Goal: Task Accomplishment & Management: Complete application form

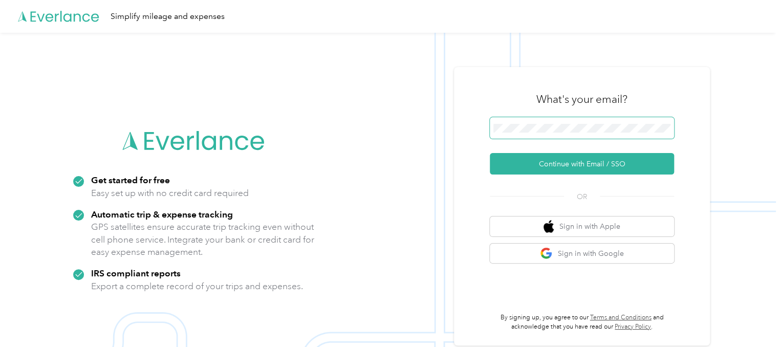
click at [490, 153] on button "Continue with Email / SSO" at bounding box center [582, 163] width 184 height 21
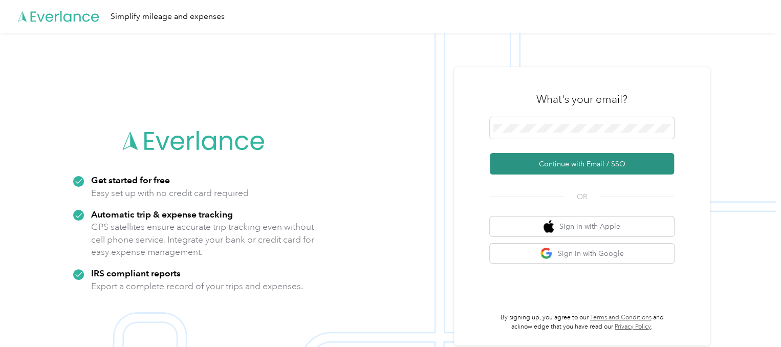
drag, startPoint x: 542, startPoint y: 133, endPoint x: 571, endPoint y: 166, distance: 45.0
click at [571, 166] on button "Continue with Email / SSO" at bounding box center [582, 163] width 184 height 21
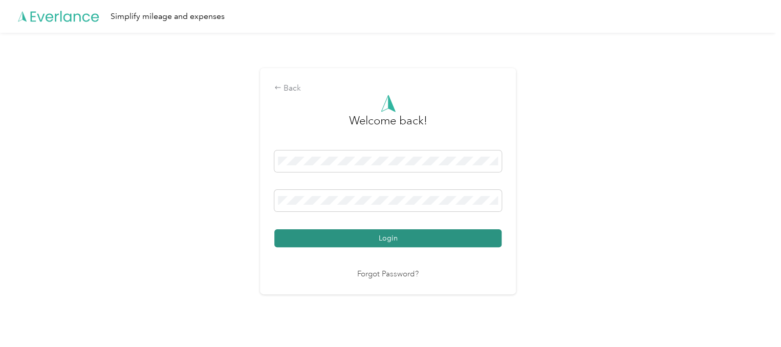
click at [374, 245] on button "Login" at bounding box center [387, 238] width 227 height 18
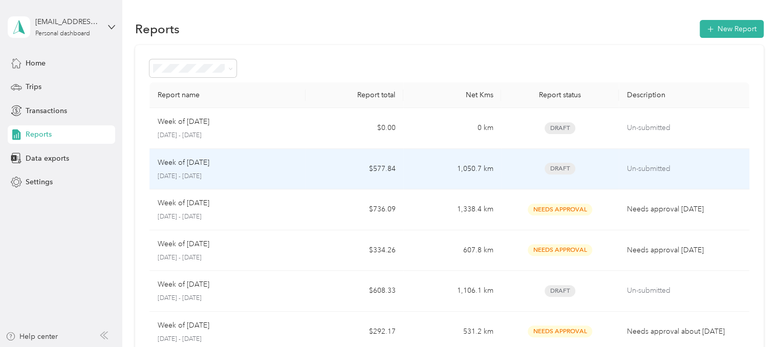
click at [650, 161] on td "Un-submitted" at bounding box center [684, 169] width 131 height 41
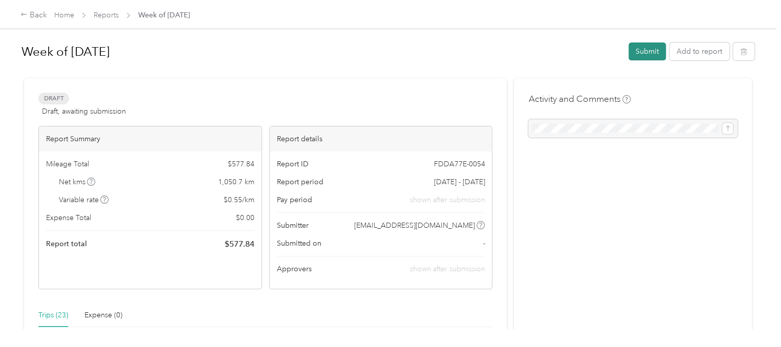
click at [633, 46] on button "Submit" at bounding box center [647, 51] width 37 height 18
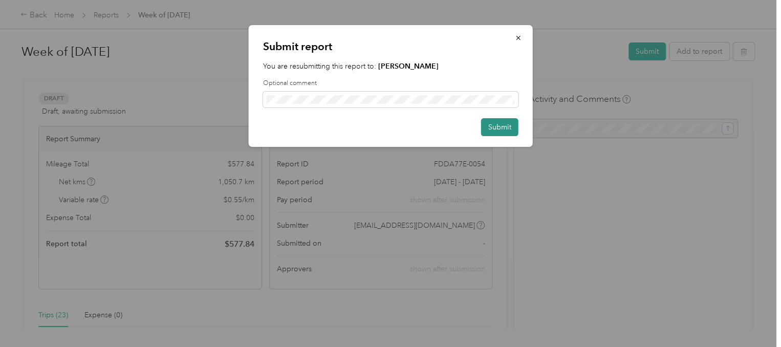
click at [512, 133] on button "Submit" at bounding box center [499, 127] width 37 height 18
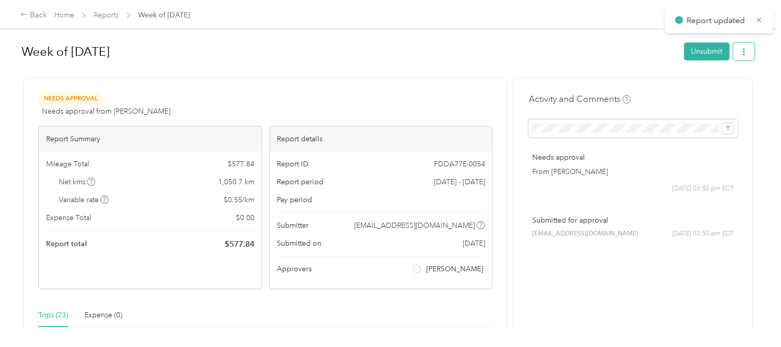
click at [742, 50] on icon "button" at bounding box center [743, 51] width 7 height 7
click at [717, 87] on span "Download" at bounding box center [712, 88] width 34 height 11
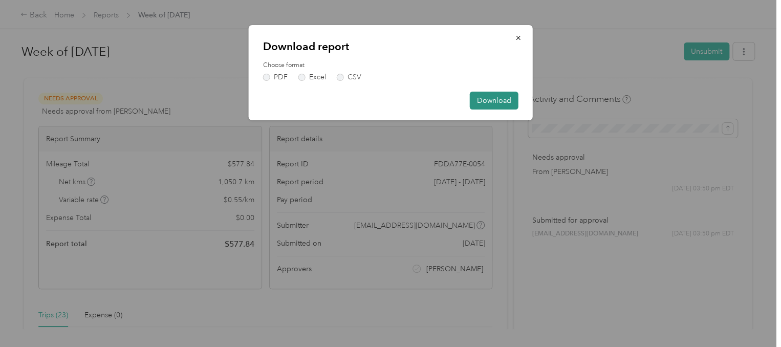
click at [493, 101] on button "Download" at bounding box center [494, 101] width 49 height 18
